Goal: Task Accomplishment & Management: Manage account settings

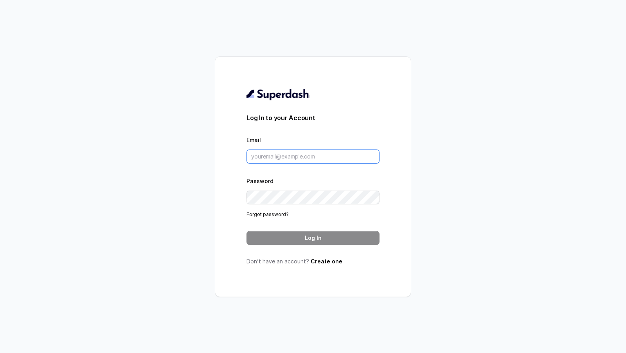
click at [286, 153] on input "Email" at bounding box center [312, 156] width 133 height 14
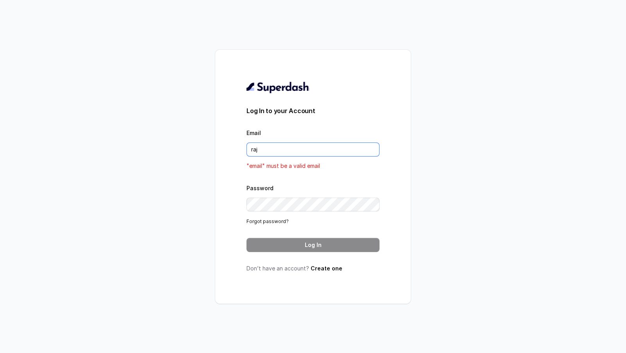
type input "rajesh.mudhliar@convictionhr.com"
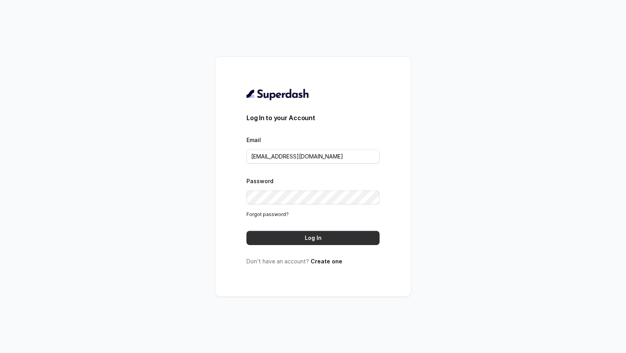
click at [309, 236] on button "Log In" at bounding box center [312, 238] width 133 height 14
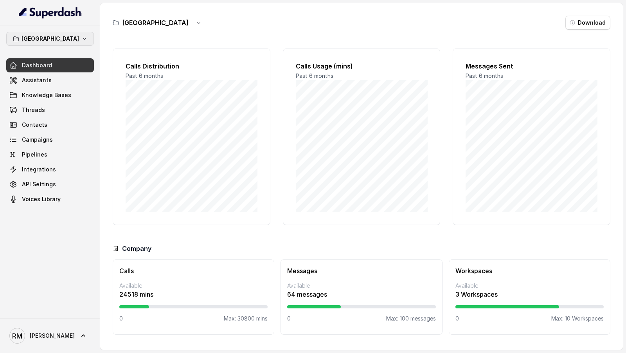
click at [70, 35] on button "[GEOGRAPHIC_DATA]" at bounding box center [50, 39] width 88 height 14
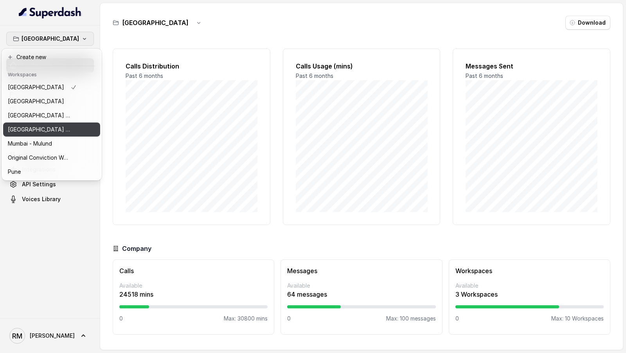
click at [57, 127] on p "[GEOGRAPHIC_DATA] - [GEOGRAPHIC_DATA] - [GEOGRAPHIC_DATA]" at bounding box center [39, 129] width 63 height 9
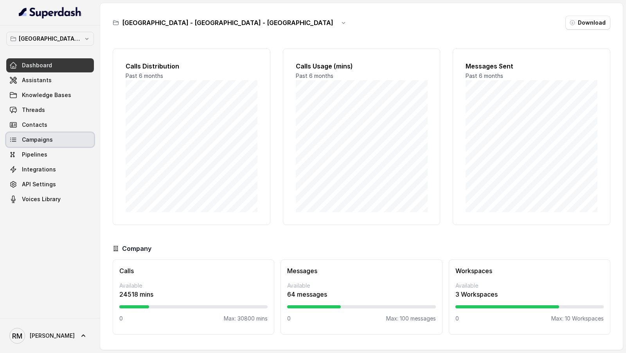
click at [53, 145] on link "Campaigns" at bounding box center [50, 140] width 88 height 14
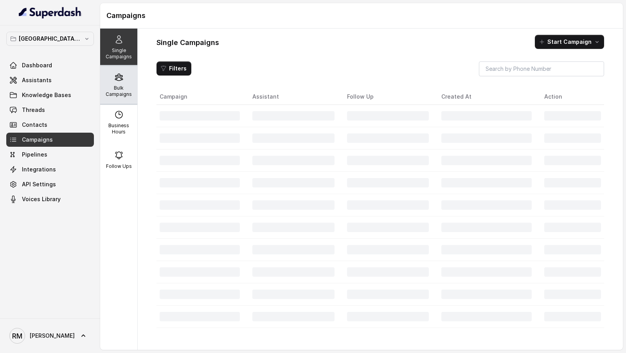
click at [135, 94] on div "Bulk Campaigns" at bounding box center [118, 85] width 37 height 38
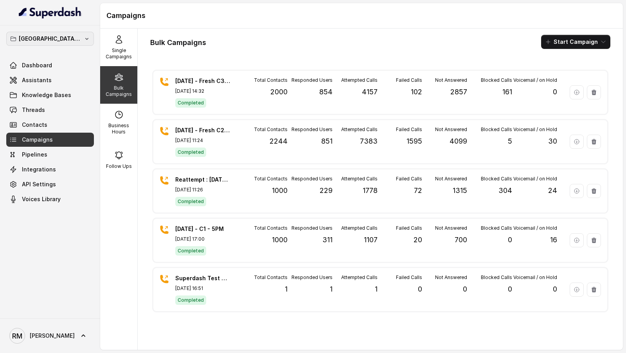
click at [61, 41] on p "[GEOGRAPHIC_DATA] - [GEOGRAPHIC_DATA] - [GEOGRAPHIC_DATA]" at bounding box center [50, 38] width 63 height 9
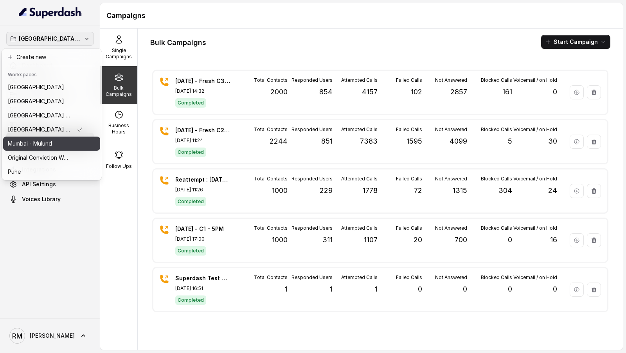
click at [56, 146] on div "Mumbai - Mulund" at bounding box center [45, 143] width 75 height 9
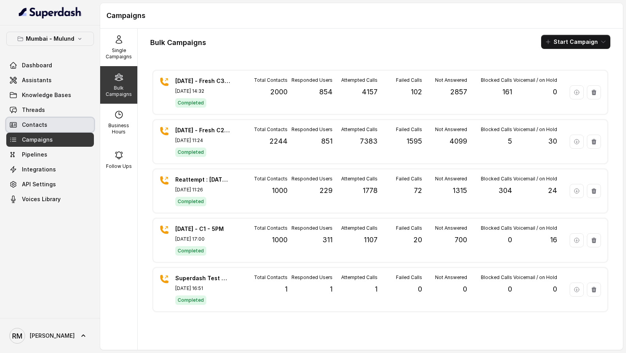
click at [63, 129] on link "Contacts" at bounding box center [50, 125] width 88 height 14
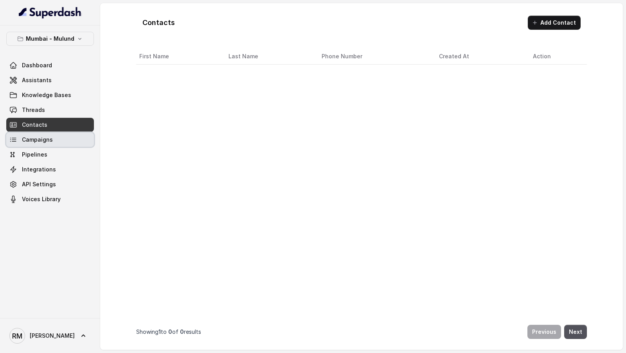
click at [59, 141] on link "Campaigns" at bounding box center [50, 140] width 88 height 14
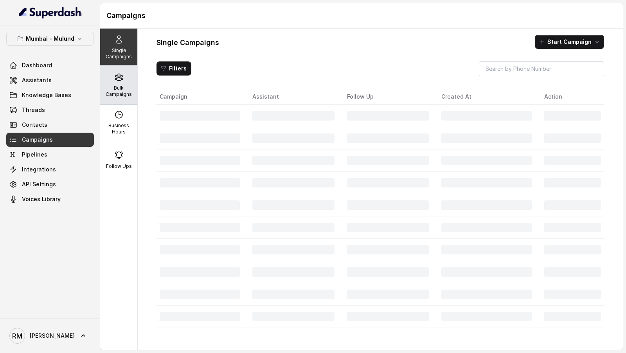
click at [118, 88] on p "Bulk Campaigns" at bounding box center [118, 91] width 31 height 13
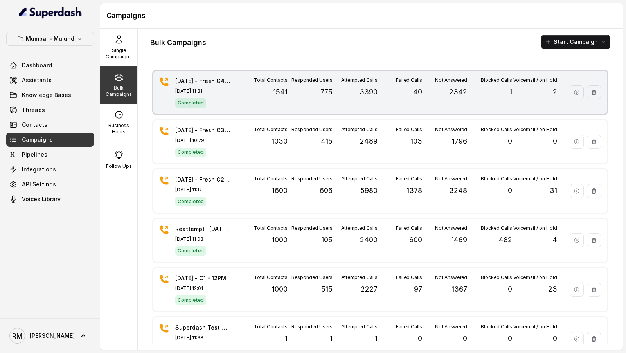
click at [377, 98] on div "Attempted Calls 3390" at bounding box center [354, 92] width 45 height 31
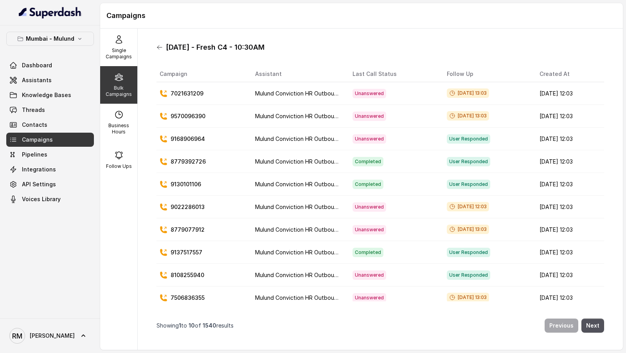
click at [156, 48] on icon at bounding box center [159, 47] width 6 height 6
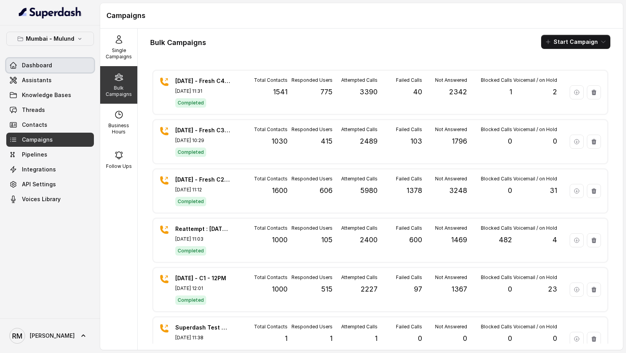
click at [45, 68] on link "Dashboard" at bounding box center [50, 65] width 88 height 14
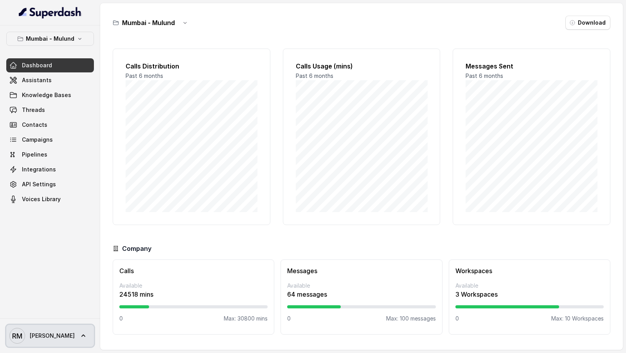
click at [34, 334] on span "[PERSON_NAME]" at bounding box center [52, 336] width 45 height 8
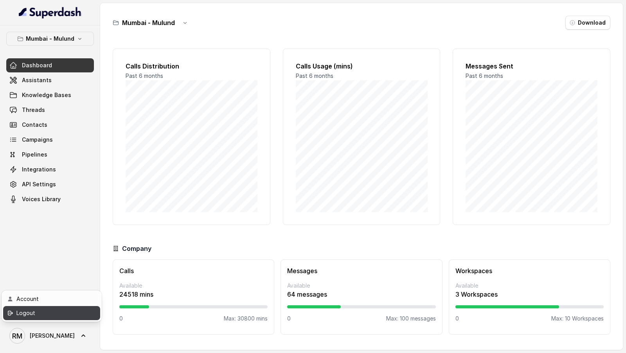
click at [56, 312] on div "Logout" at bounding box center [49, 312] width 66 height 9
